Goal: Information Seeking & Learning: Learn about a topic

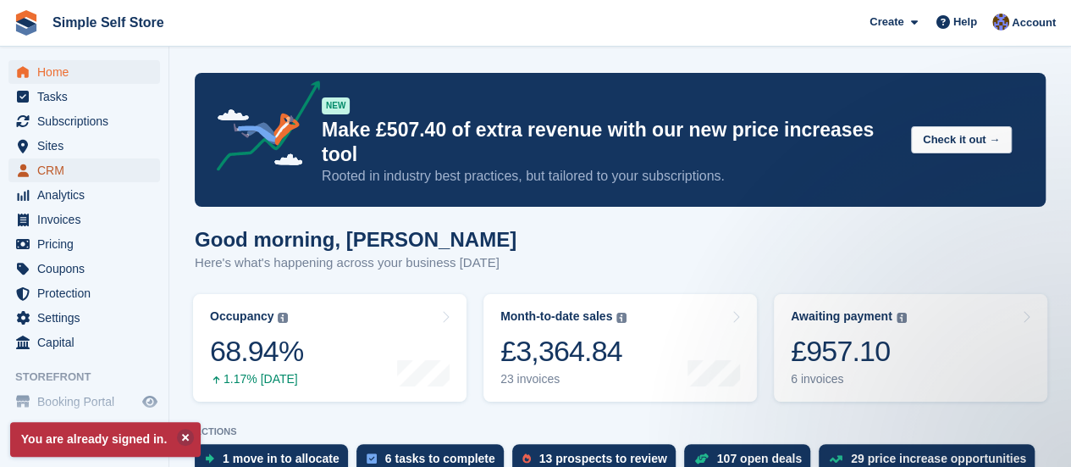
click at [51, 163] on span "CRM" at bounding box center [88, 170] width 102 height 24
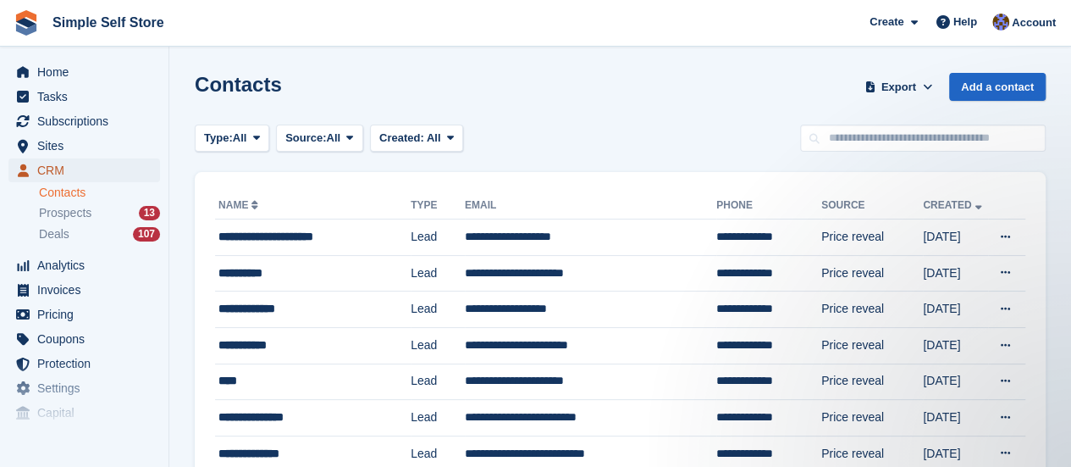
drag, startPoint x: 0, startPoint y: 0, endPoint x: 51, endPoint y: 163, distance: 171.1
click at [51, 163] on span "CRM" at bounding box center [88, 170] width 102 height 24
click at [57, 309] on span "Pricing" at bounding box center [88, 314] width 102 height 24
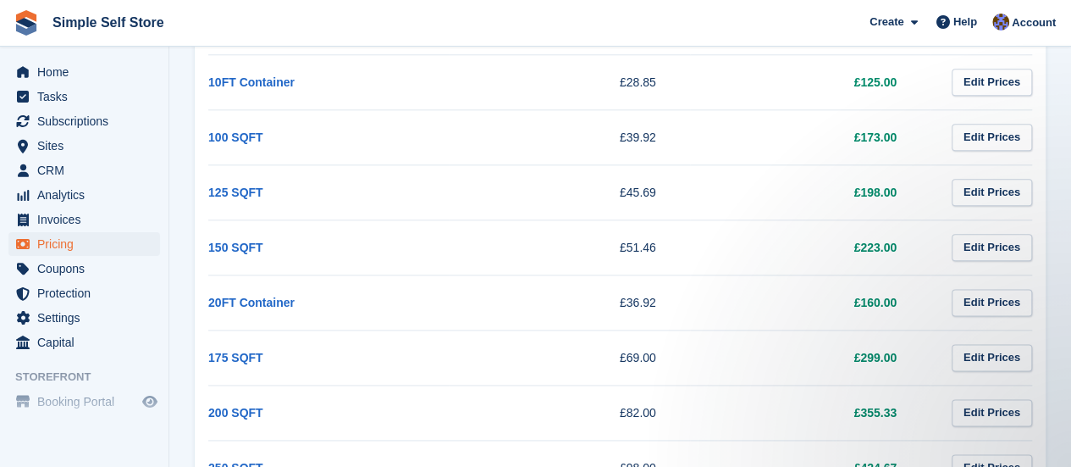
scroll to position [937, 0]
click at [249, 295] on link "20FT Container" at bounding box center [251, 302] width 86 height 14
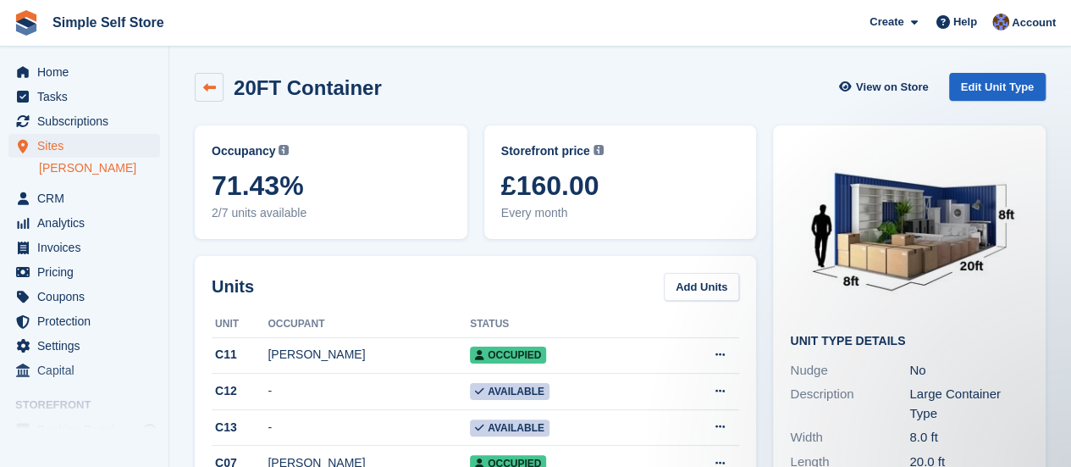
click at [211, 82] on icon at bounding box center [209, 87] width 13 height 13
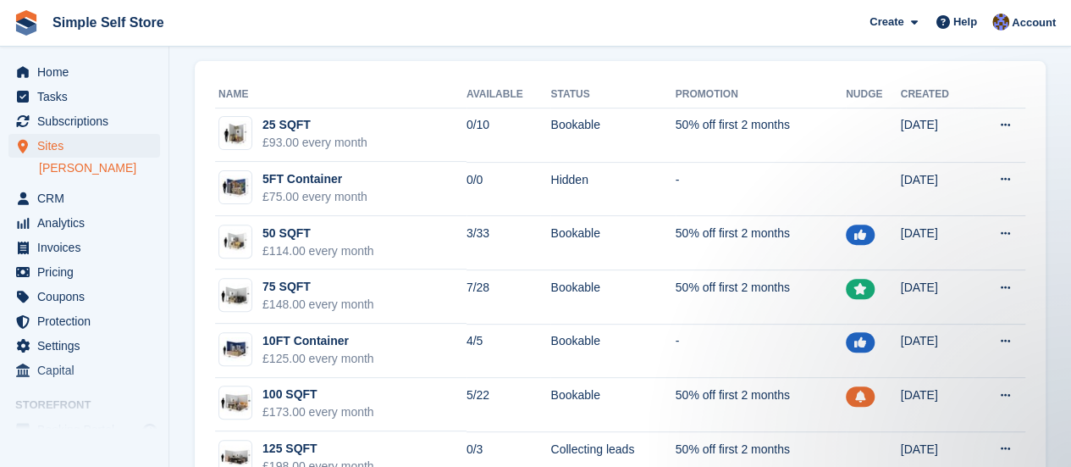
scroll to position [203, 0]
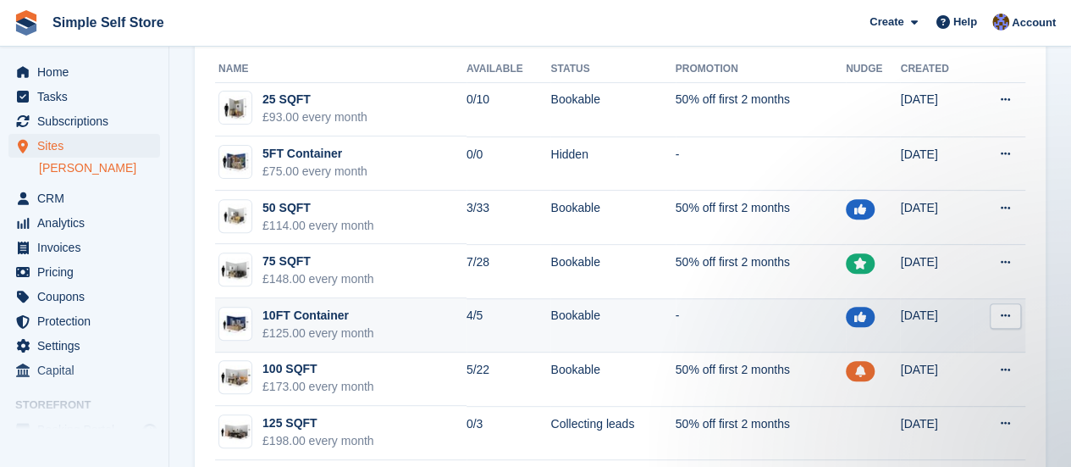
click at [308, 312] on div "10FT Container" at bounding box center [319, 316] width 112 height 18
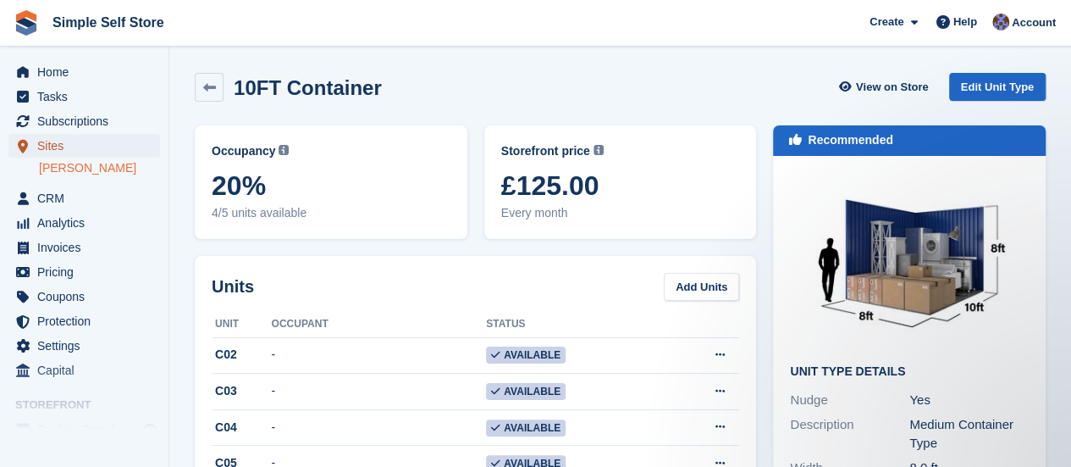
click at [47, 143] on span "Sites" at bounding box center [88, 146] width 102 height 24
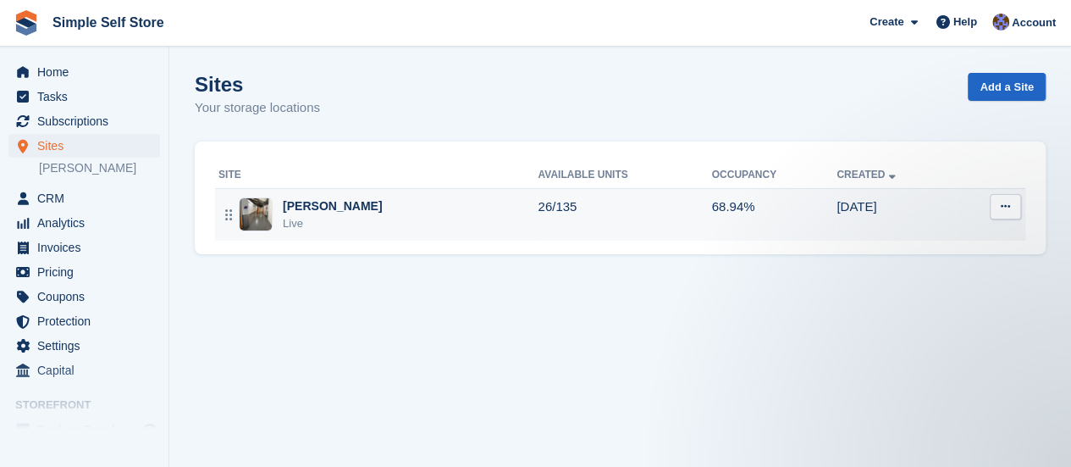
click at [250, 211] on img at bounding box center [256, 214] width 32 height 32
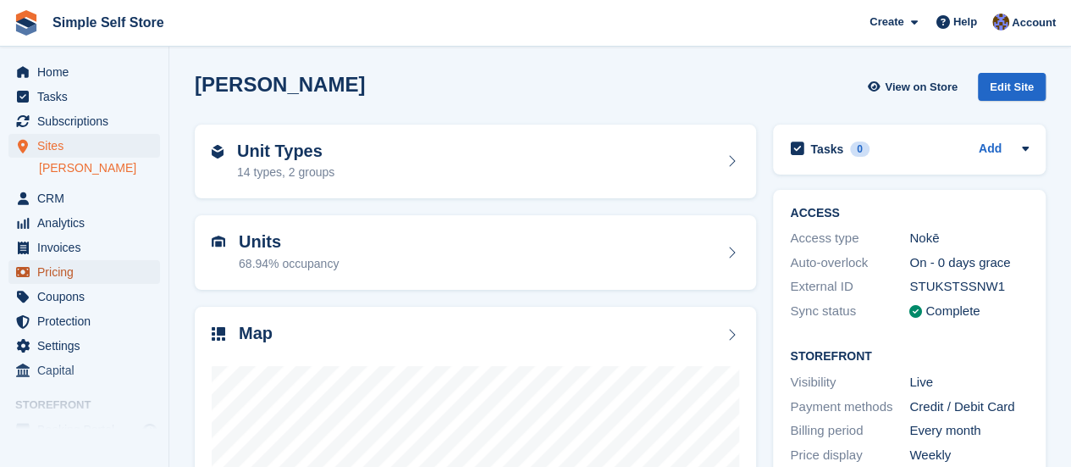
click at [55, 272] on span "Pricing" at bounding box center [88, 272] width 102 height 24
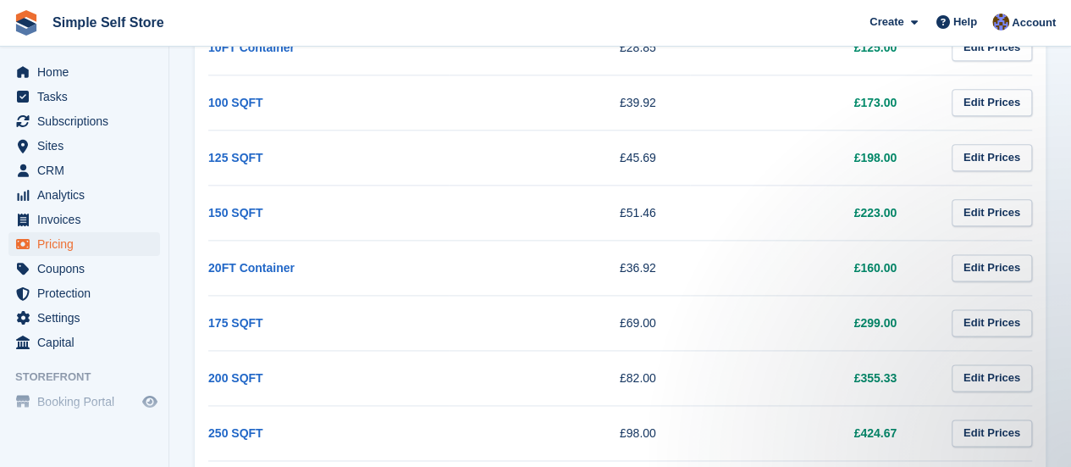
scroll to position [937, 0]
